Goal: Task Accomplishment & Management: Manage account settings

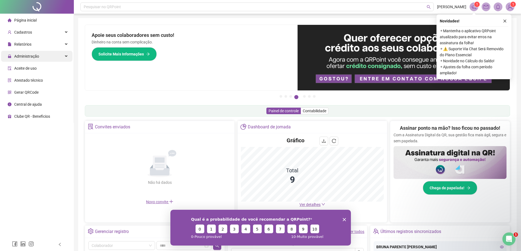
click at [29, 54] on span "Administração" at bounding box center [26, 56] width 25 height 4
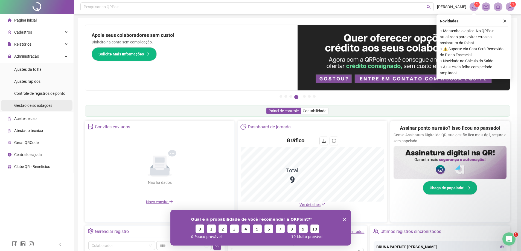
click at [44, 105] on span "Gestão de solicitações" at bounding box center [33, 105] width 38 height 4
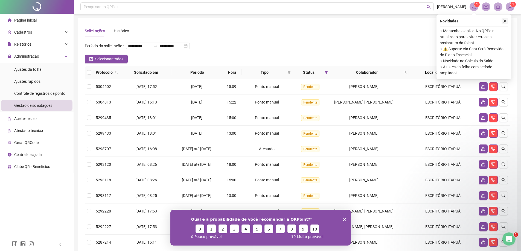
click at [503, 22] on icon "close" at bounding box center [505, 21] width 4 height 4
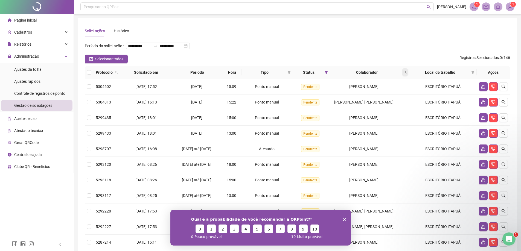
click at [407, 77] on span at bounding box center [404, 72] width 5 height 8
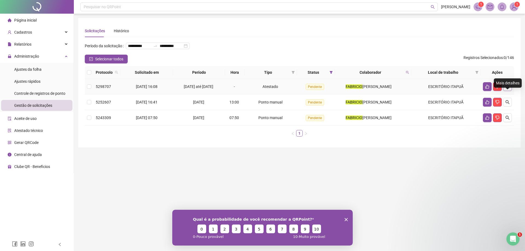
click at [506, 89] on icon "search" at bounding box center [507, 86] width 4 height 4
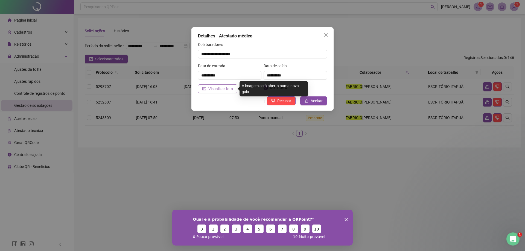
click at [221, 89] on span "Visualizar foto" at bounding box center [220, 89] width 25 height 6
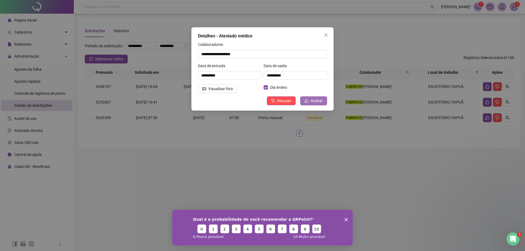
click at [315, 100] on span "Aceitar" at bounding box center [316, 101] width 12 height 6
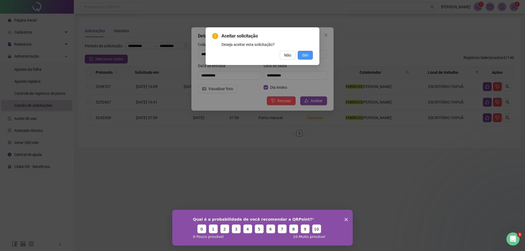
click at [304, 52] on button "Sim" at bounding box center [305, 55] width 15 height 9
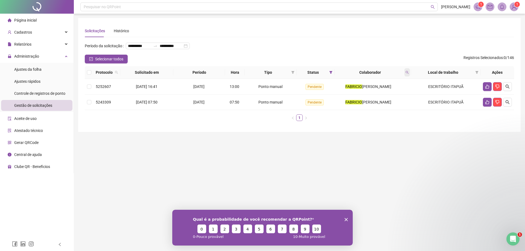
click at [407, 74] on icon "search" at bounding box center [406, 72] width 3 height 3
type input "*****"
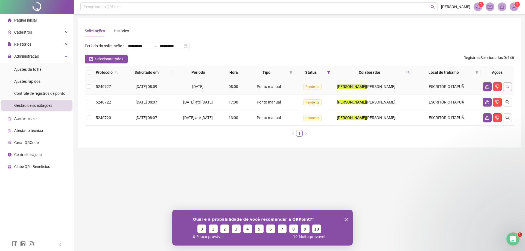
click at [505, 91] on button "button" at bounding box center [507, 86] width 9 height 9
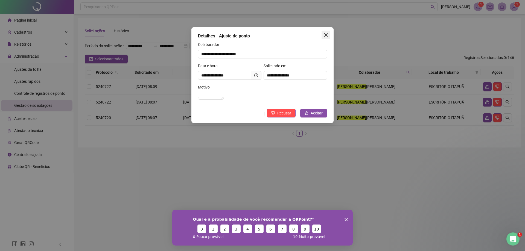
click at [325, 33] on icon "close" at bounding box center [326, 35] width 4 height 4
